Goal: Task Accomplishment & Management: Complete application form

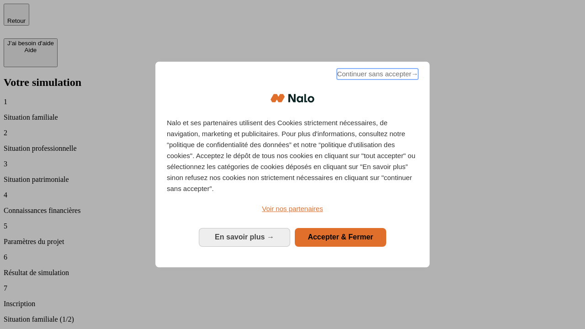
click at [377, 75] on span "Continuer sans accepter →" at bounding box center [377, 74] width 81 height 11
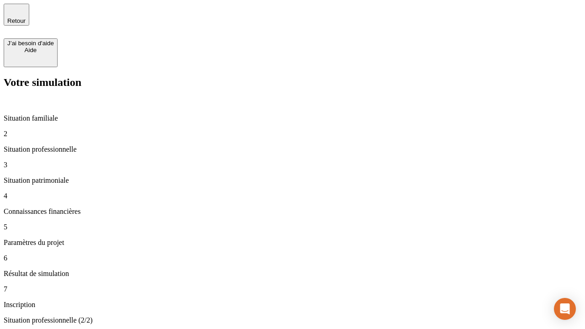
type input "30 000"
type input "1 000"
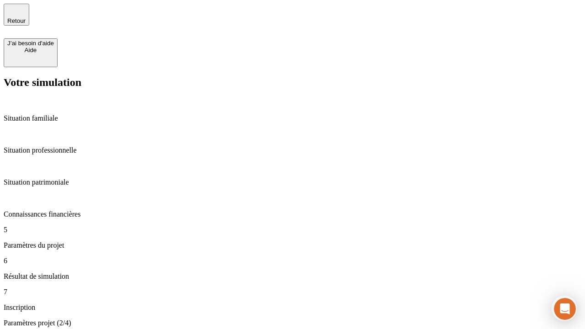
type input "65"
type input "5 000"
type input "640"
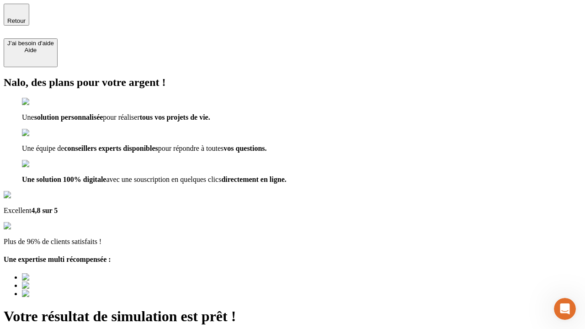
type input "[EMAIL_ADDRESS][DOMAIN_NAME]"
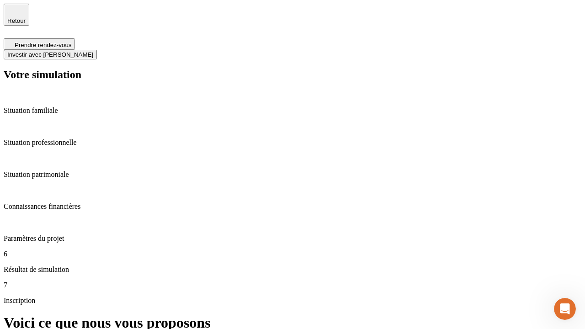
click at [93, 51] on span "Investir avec [PERSON_NAME]" at bounding box center [50, 54] width 86 height 7
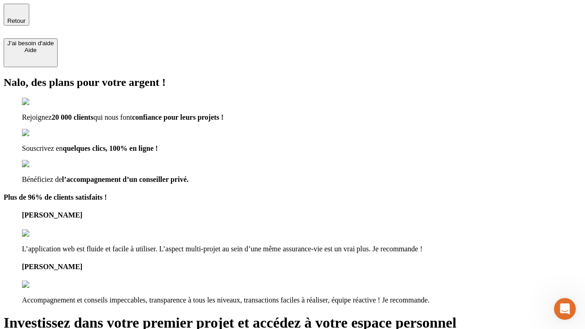
type input "[EMAIL_ADDRESS][DOMAIN_NAME]"
